Goal: Transaction & Acquisition: Purchase product/service

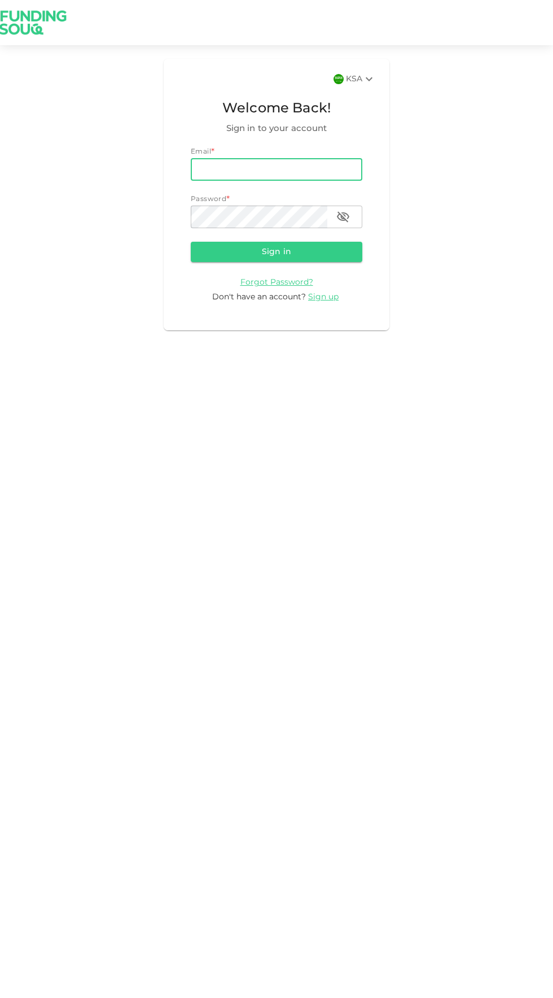
click at [221, 169] on input "email" at bounding box center [277, 169] width 172 height 23
type input "[EMAIL_ADDRESS][DOMAIN_NAME]"
click at [191, 242] on button "Sign in" at bounding box center [277, 252] width 172 height 20
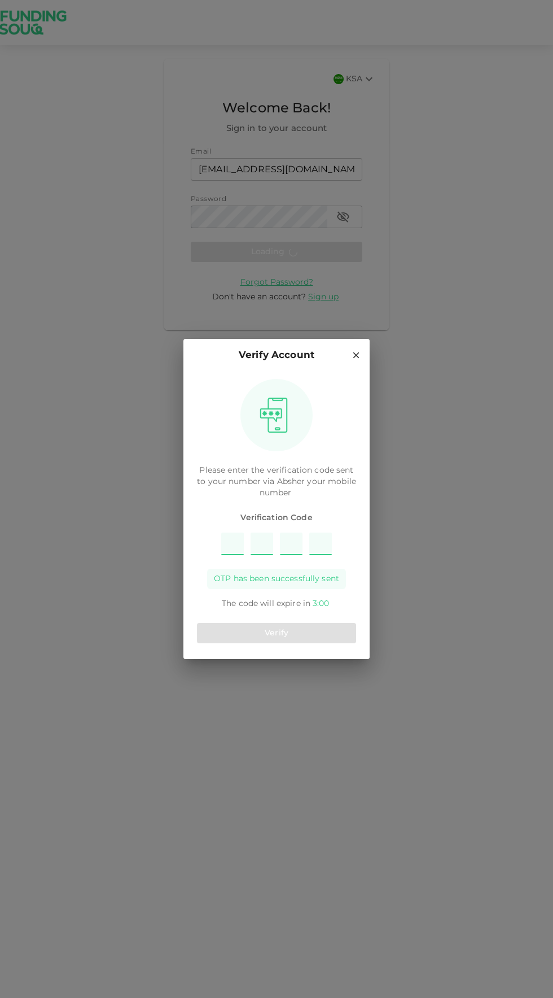
click at [232, 547] on input "Please enter OTP character 1" at bounding box center [232, 544] width 23 height 23
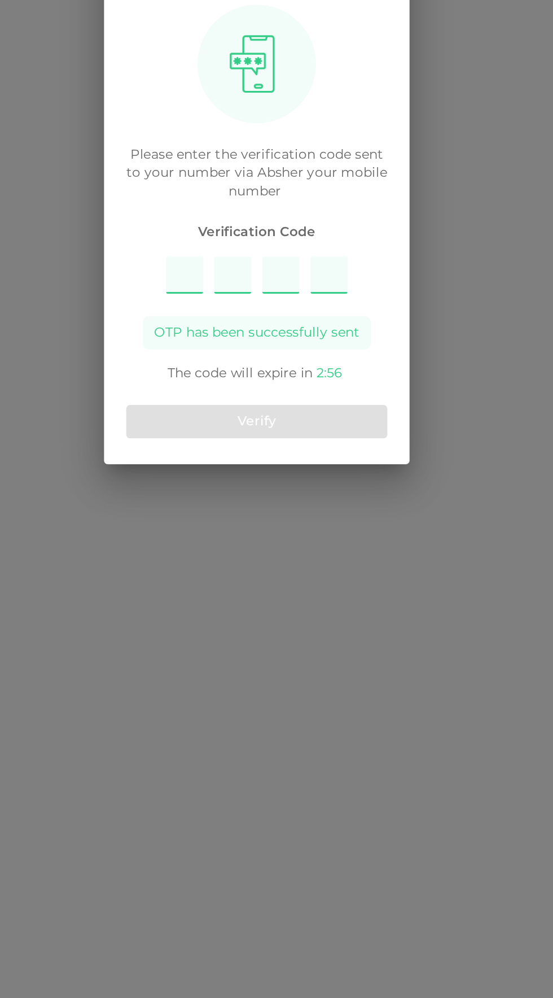
type input "1758"
type input "8"
type input "1"
type input "7"
type input "5"
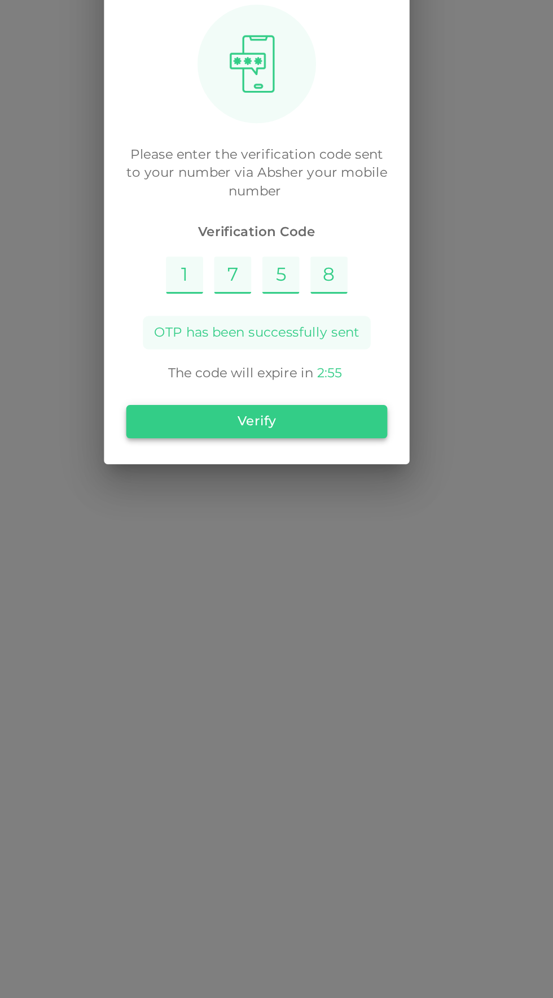
click at [233, 636] on button "Verify" at bounding box center [276, 633] width 159 height 20
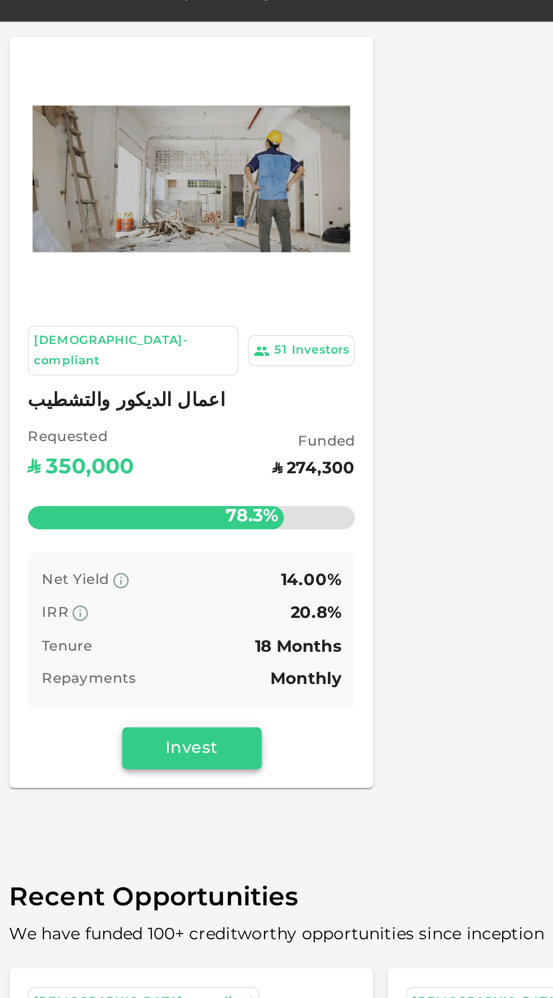
click at [116, 419] on button "Invest" at bounding box center [93, 426] width 68 height 20
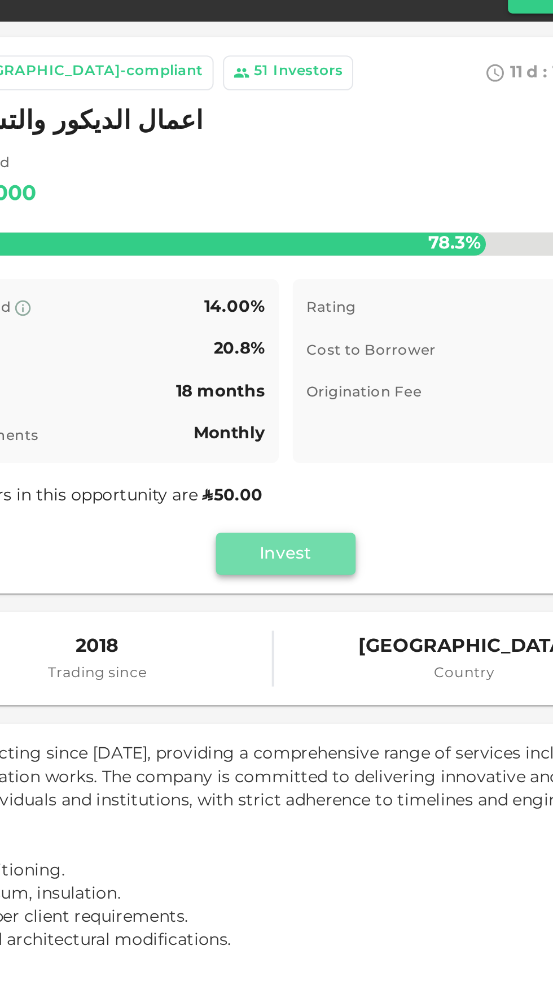
click at [390, 339] on button "Invest" at bounding box center [368, 332] width 68 height 20
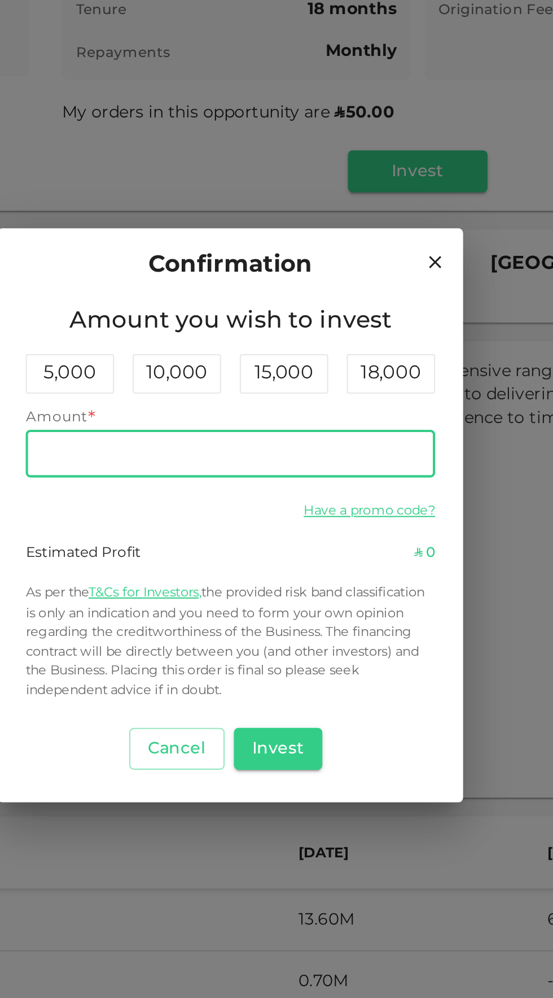
click at [206, 481] on input "Amount" at bounding box center [276, 469] width 199 height 23
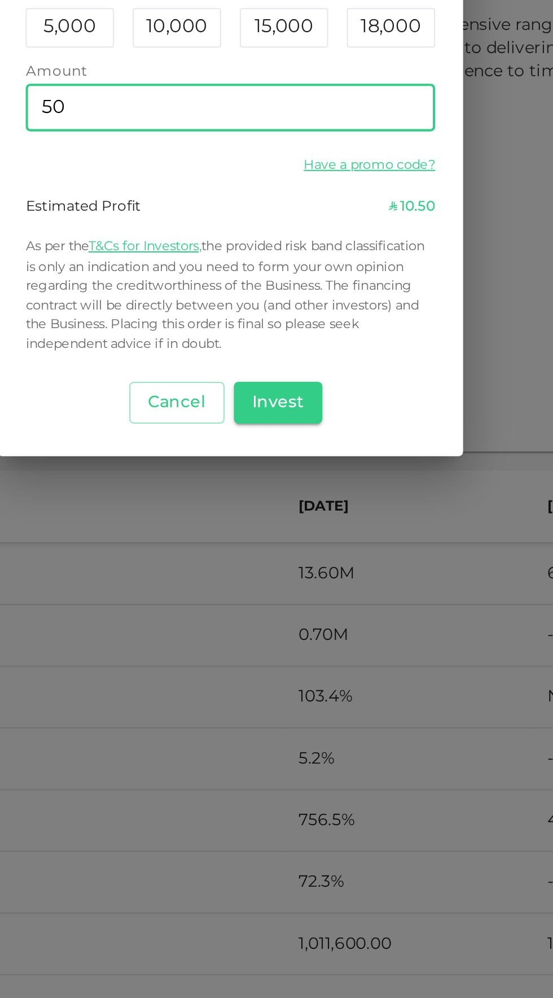
type input "5"
type input "100"
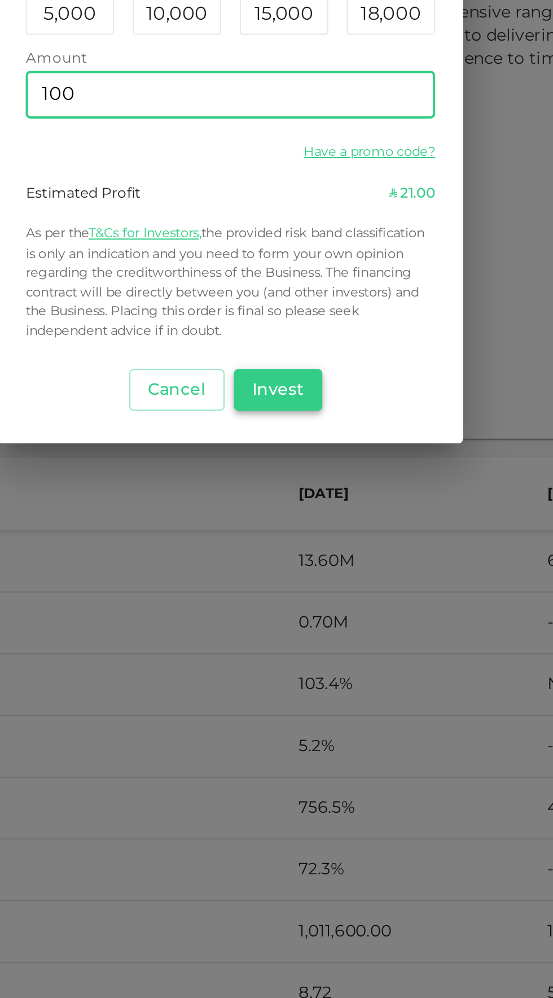
click at [295, 618] on button "Invest" at bounding box center [299, 612] width 43 height 20
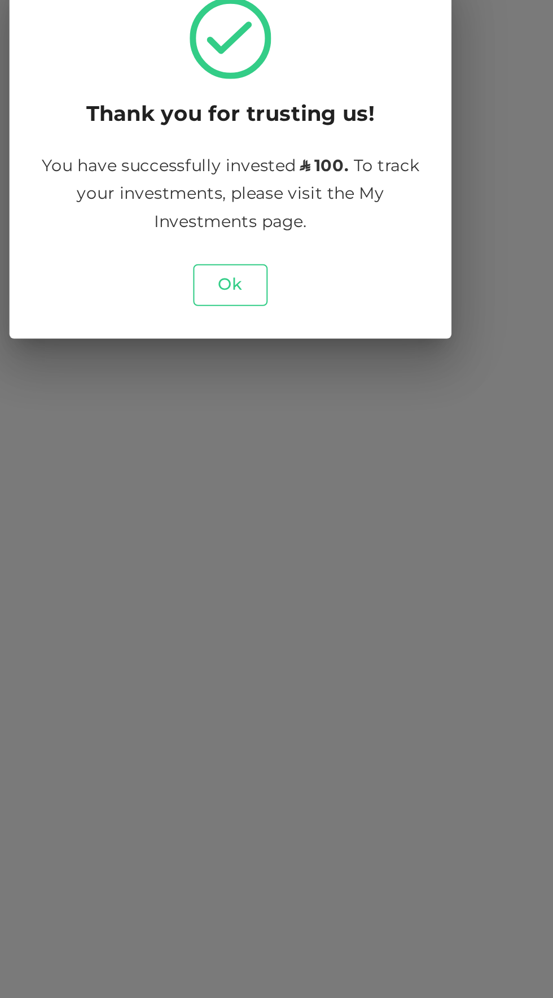
click at [271, 558] on button "Ok" at bounding box center [277, 561] width 36 height 20
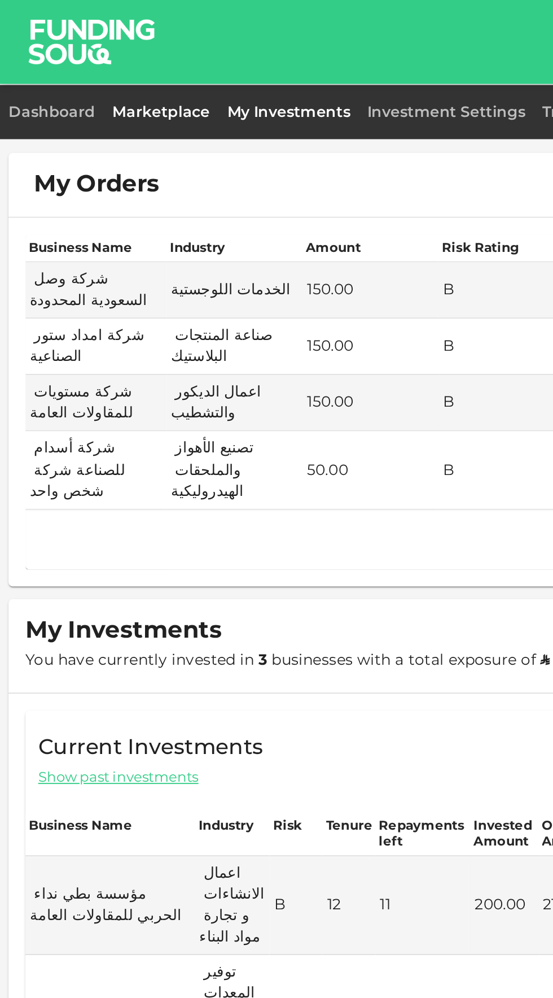
click at [72, 59] on link "Marketplace" at bounding box center [85, 60] width 61 height 8
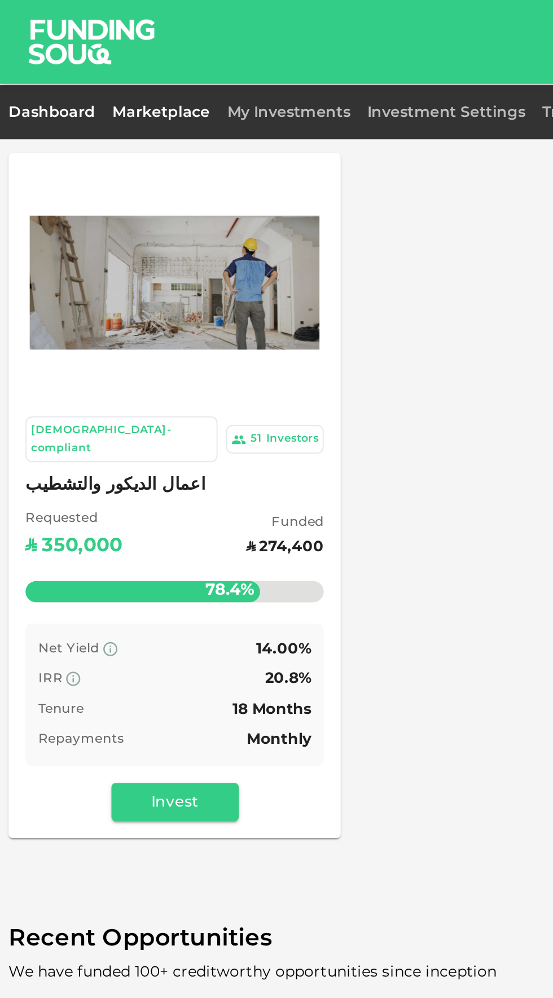
click at [16, 61] on link "Dashboard" at bounding box center [30, 60] width 51 height 8
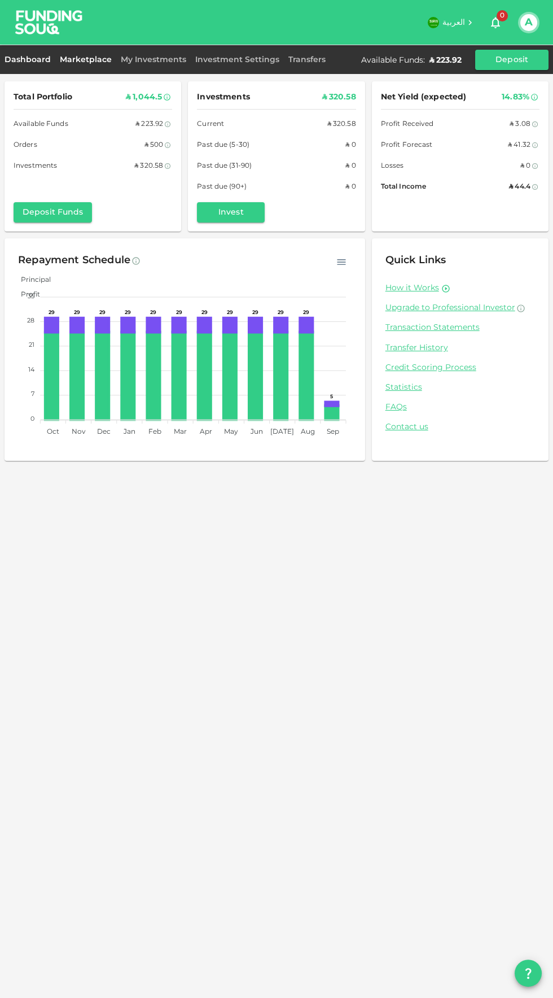
click at [85, 59] on link "Marketplace" at bounding box center [85, 60] width 61 height 8
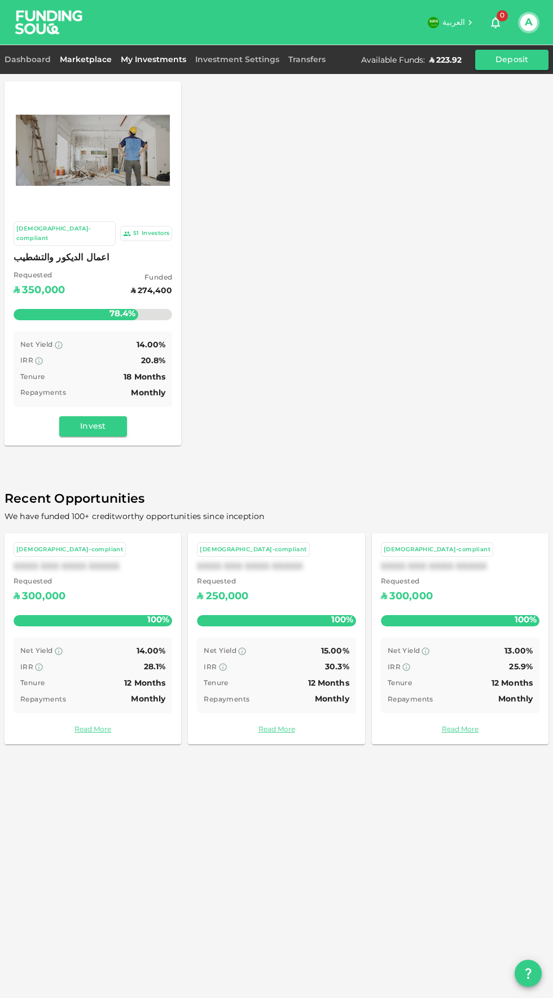
click at [142, 59] on link "My Investments" at bounding box center [153, 60] width 75 height 8
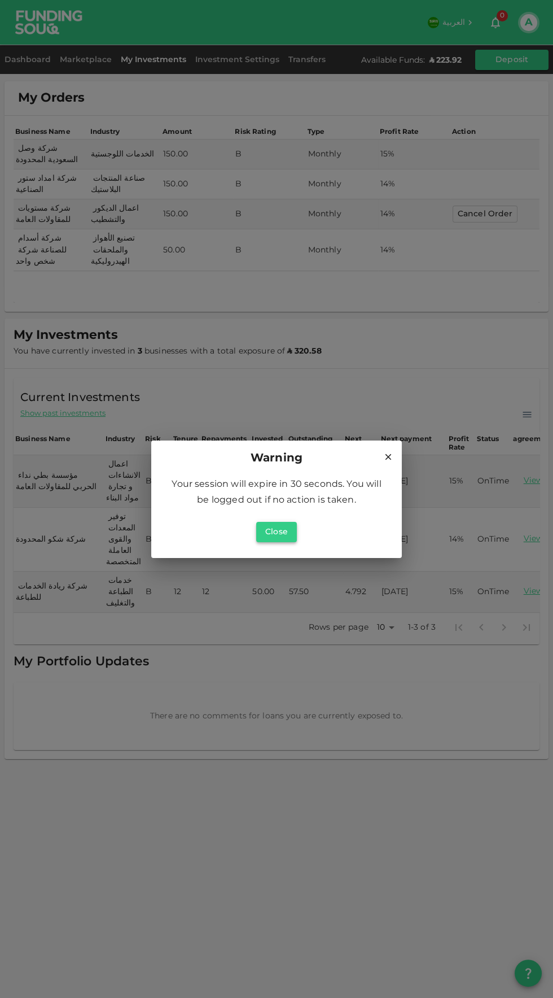
click at [287, 539] on button "Close" at bounding box center [276, 532] width 41 height 20
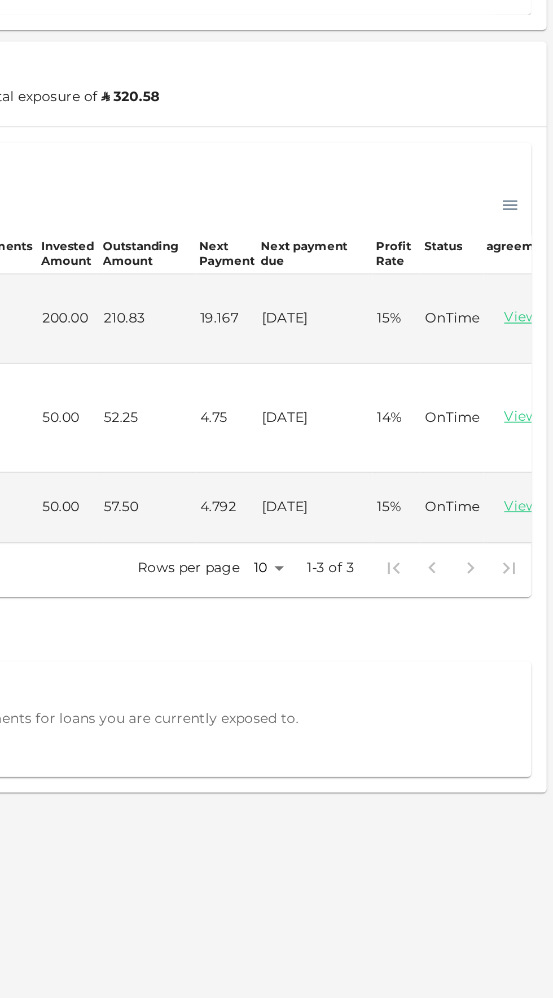
scroll to position [12, 0]
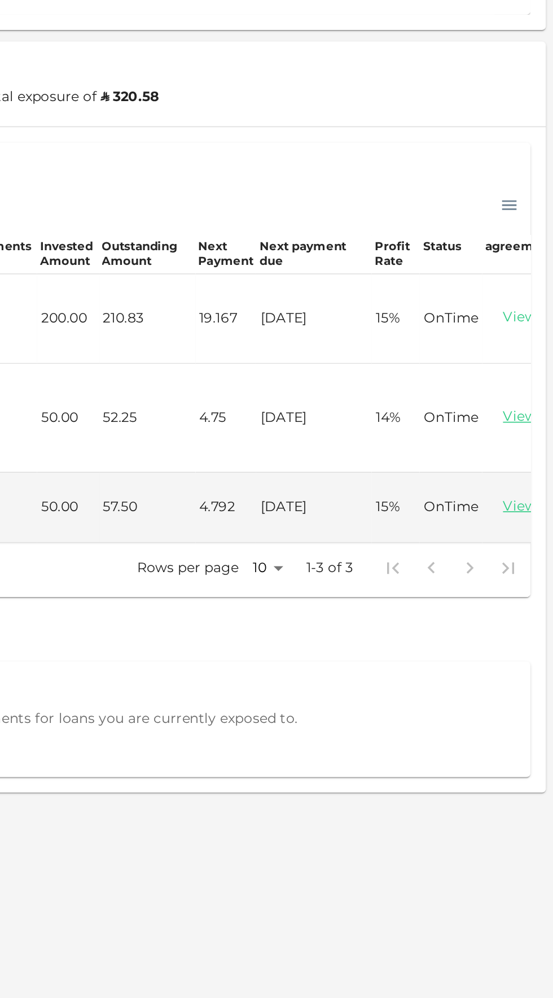
click at [533, 475] on link "View" at bounding box center [533, 480] width 39 height 11
